Goal: Information Seeking & Learning: Find specific fact

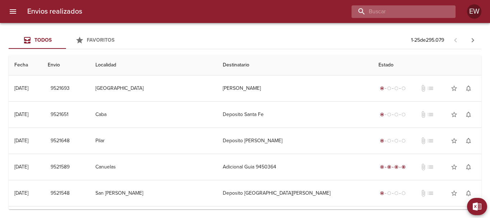
paste input "CINTIA [PERSON_NAME]"
type input "CINTIA [PERSON_NAME]"
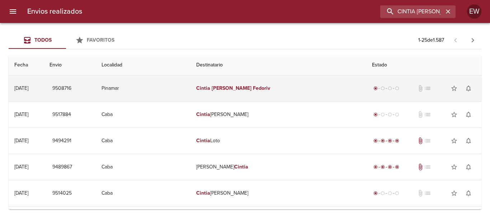
click at [262, 88] on em "Fedoriv" at bounding box center [261, 88] width 17 height 6
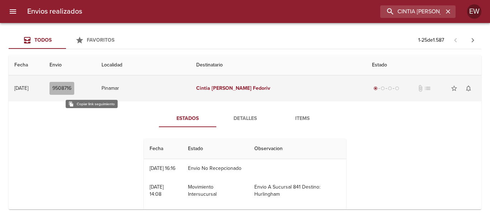
click at [71, 85] on span "9508716" at bounding box center [61, 88] width 19 height 9
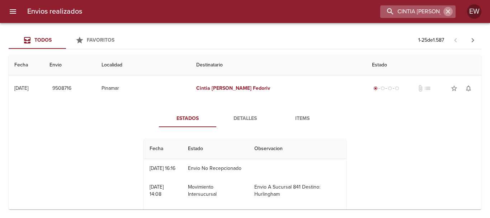
click at [446, 12] on icon "button" at bounding box center [448, 11] width 7 height 7
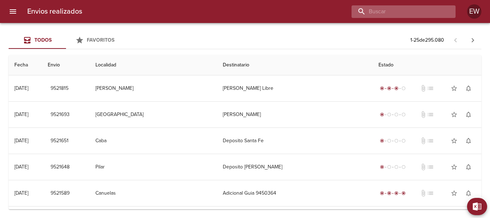
paste input "SUCESION DE [PERSON_NAME] [PERSON_NAME]"
type input "SUCESION DE [PERSON_NAME] [PERSON_NAME]"
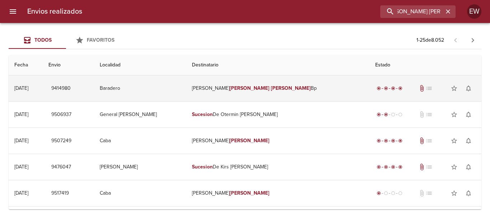
scroll to position [0, 0]
click at [229, 92] on td "[PERSON_NAME] [PERSON_NAME] Bp" at bounding box center [277, 88] width 183 height 26
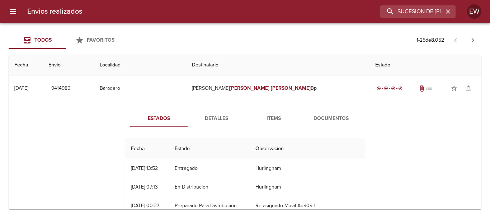
click at [216, 120] on span "Detalles" at bounding box center [216, 118] width 49 height 9
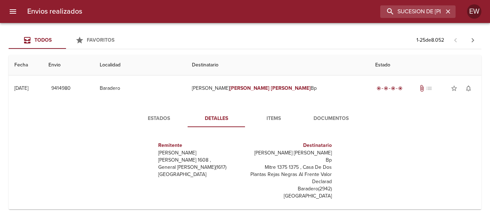
click at [274, 117] on span "Items" at bounding box center [274, 118] width 49 height 9
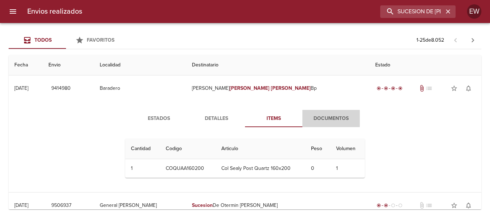
click at [321, 118] on span "Documentos" at bounding box center [331, 118] width 49 height 9
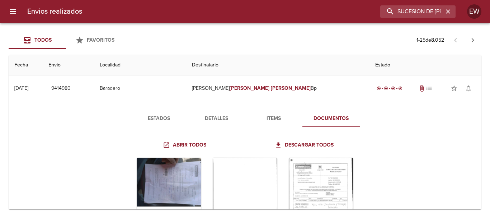
scroll to position [72, 0]
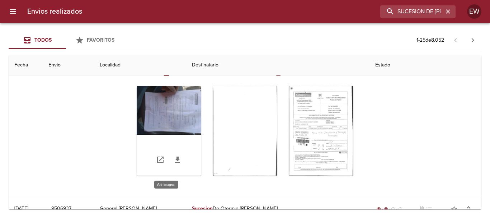
click at [186, 113] on div "Tabla de envíos del cliente" at bounding box center [169, 131] width 65 height 90
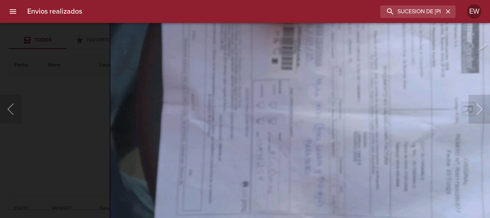
click at [284, 112] on img "Lightbox" at bounding box center [305, 106] width 391 height 294
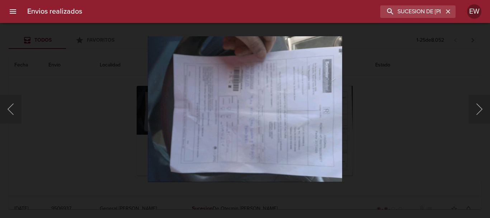
click at [288, 117] on img "Lightbox" at bounding box center [245, 109] width 195 height 146
click at [483, 114] on button "Siguiente" at bounding box center [480, 109] width 22 height 29
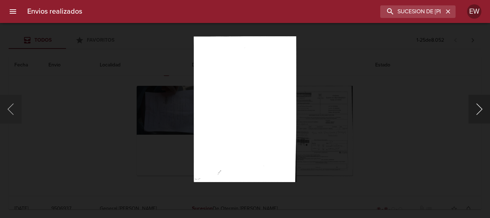
click at [474, 110] on button "Siguiente" at bounding box center [480, 109] width 22 height 29
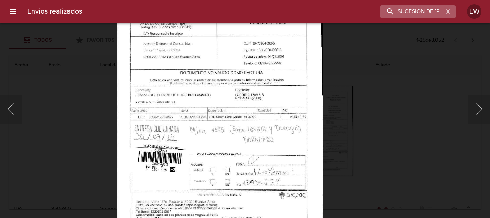
click at [448, 12] on icon "button" at bounding box center [448, 11] width 4 height 4
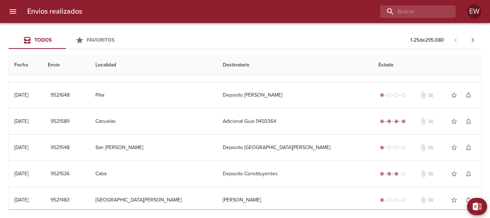
scroll to position [0, 0]
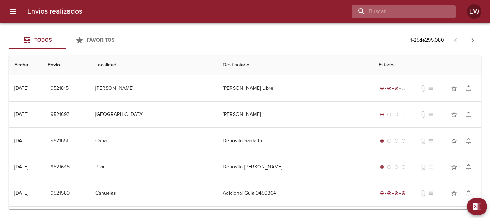
paste input "[STREET_ADDRESS]"
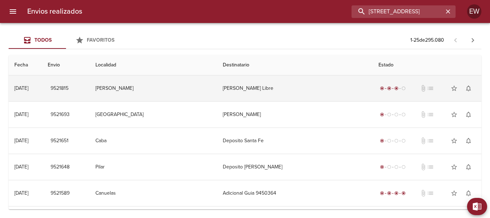
type input "[STREET_ADDRESS]"
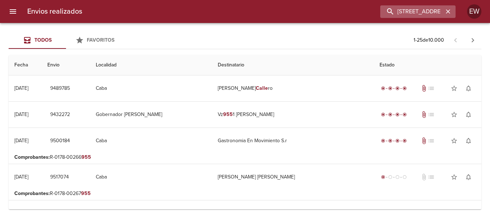
click at [449, 12] on icon "button" at bounding box center [448, 11] width 4 height 4
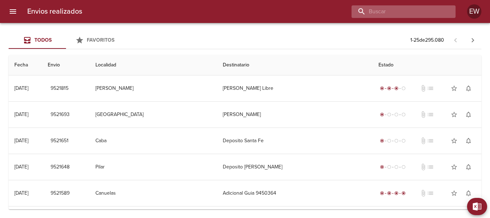
paste input "SUCESION DE [PERSON_NAME] [PERSON_NAME]"
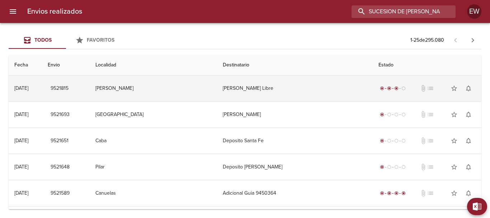
scroll to position [0, 51]
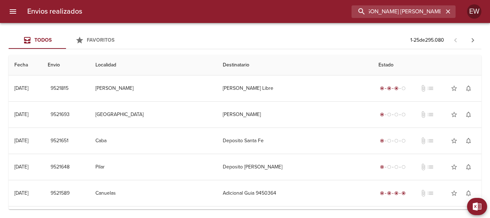
type input "SUCESION DE [PERSON_NAME] [PERSON_NAME]"
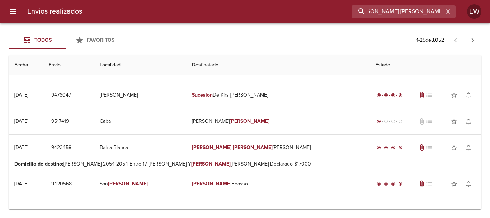
scroll to position [0, 0]
click at [447, 10] on icon "button" at bounding box center [448, 11] width 4 height 4
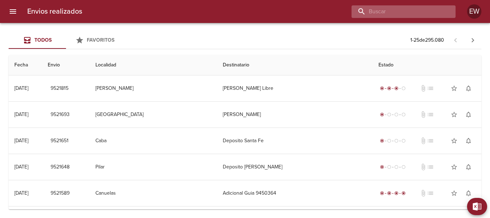
click at [418, 14] on input "buscar" at bounding box center [398, 11] width 92 height 13
type input "9261025"
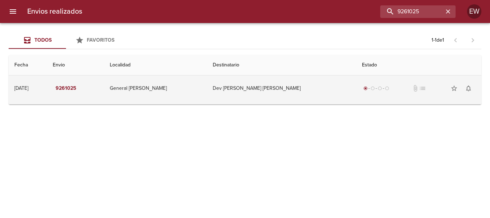
click at [285, 91] on td "Dev [PERSON_NAME] [PERSON_NAME]" at bounding box center [281, 88] width 149 height 26
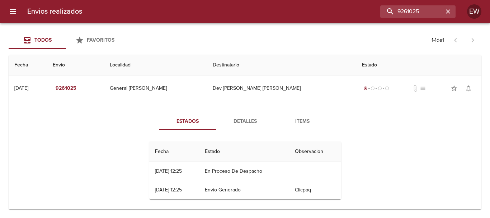
click at [245, 125] on span "Detalles" at bounding box center [245, 121] width 49 height 9
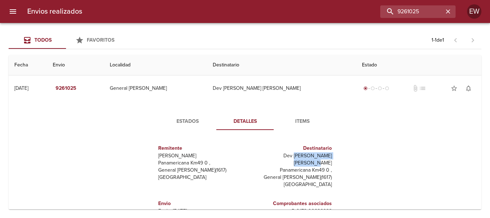
drag, startPoint x: 328, startPoint y: 155, endPoint x: 275, endPoint y: 157, distance: 53.2
click at [275, 157] on div "Destinatario Dev [PERSON_NAME] [PERSON_NAME] Panamericana Km49 0 , General [PER…" at bounding box center [290, 166] width 90 height 55
copy p "[PERSON_NAME] [PERSON_NAME]"
click at [446, 13] on icon "button" at bounding box center [448, 11] width 7 height 7
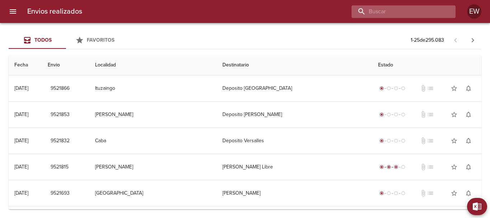
paste input "[PERSON_NAME] ML"
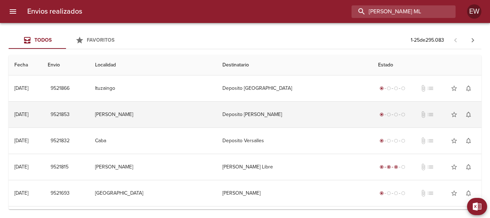
scroll to position [0, 16]
type input "[PERSON_NAME] ML"
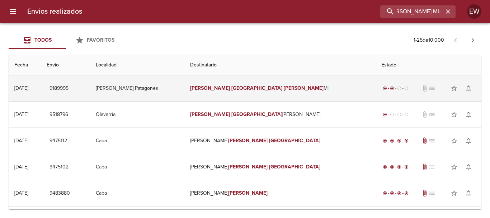
scroll to position [0, 0]
click at [280, 93] on td "[PERSON_NAME] [PERSON_NAME]" at bounding box center [280, 88] width 191 height 26
